Goal: Information Seeking & Learning: Learn about a topic

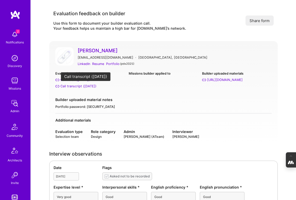
click at [75, 85] on div "Call transcript (Jul 01, 2025)" at bounding box center [78, 86] width 36 height 5
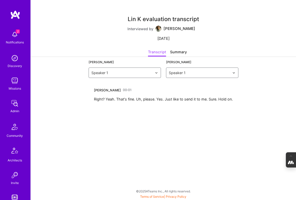
click at [178, 51] on div "Summary" at bounding box center [178, 52] width 17 height 7
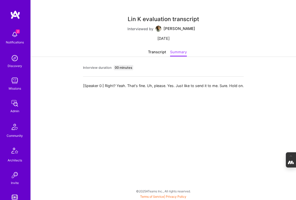
click at [154, 53] on div "Transcript" at bounding box center [157, 52] width 18 height 7
